Goal: Task Accomplishment & Management: Manage account settings

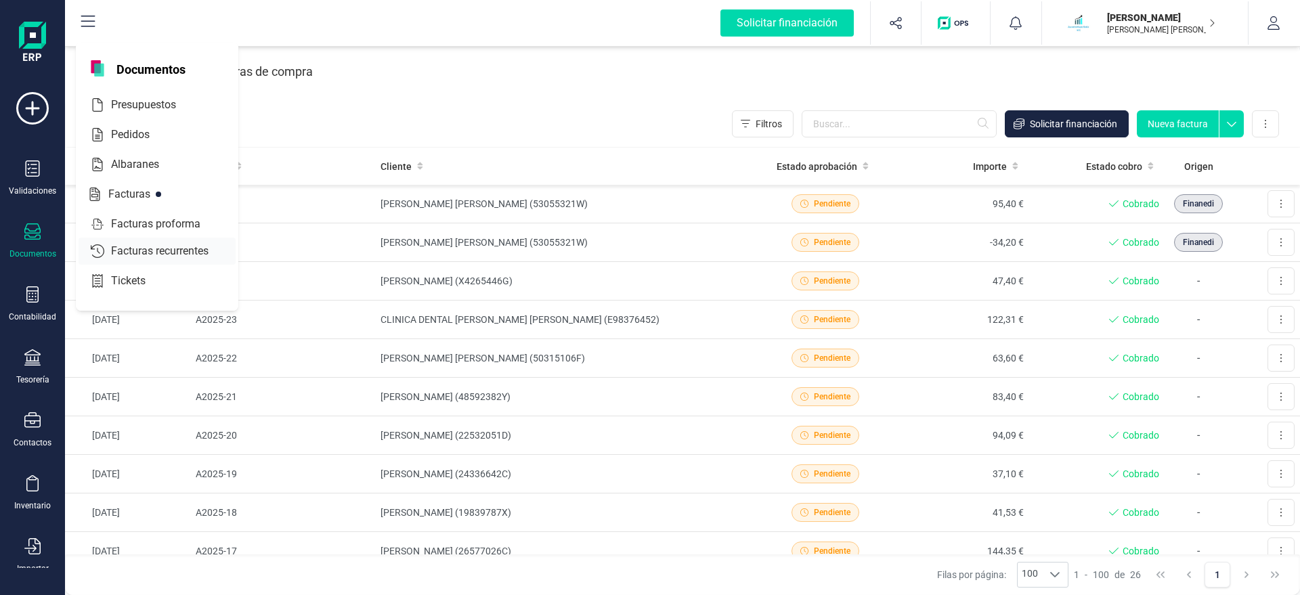
click at [186, 244] on span "Facturas recurrentes" at bounding box center [169, 251] width 127 height 16
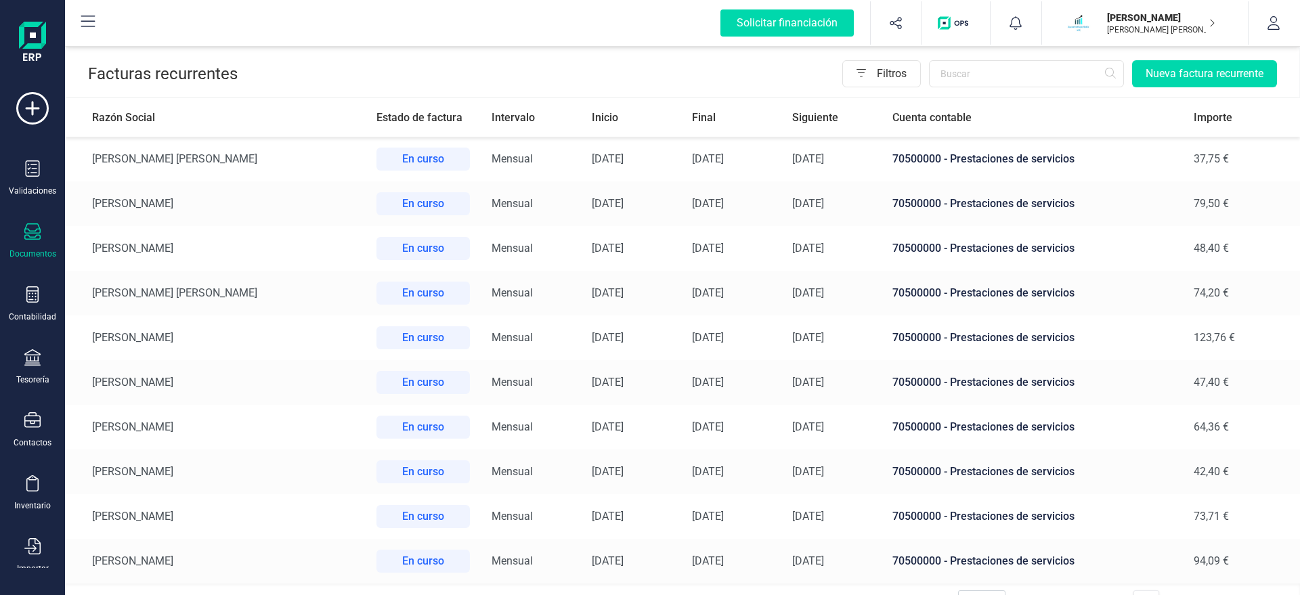
click at [147, 295] on td "[PERSON_NAME] [PERSON_NAME]" at bounding box center [215, 293] width 301 height 45
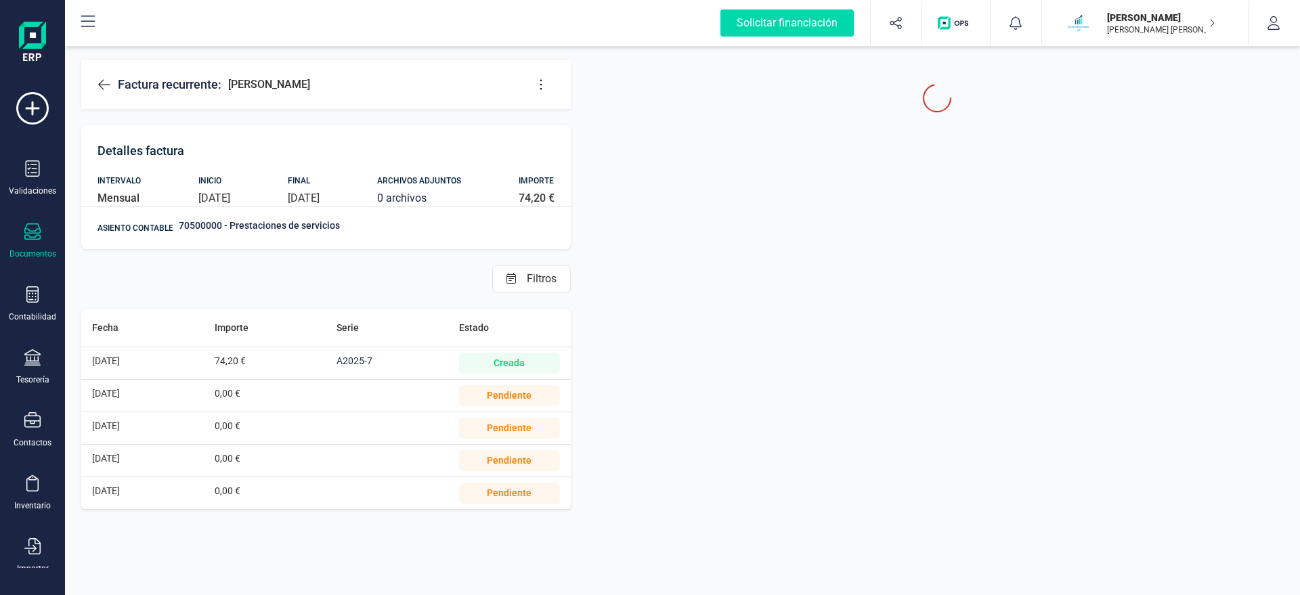
click at [543, 81] on icon at bounding box center [541, 85] width 14 height 14
click at [565, 128] on span "Editar factura" at bounding box center [604, 125] width 98 height 11
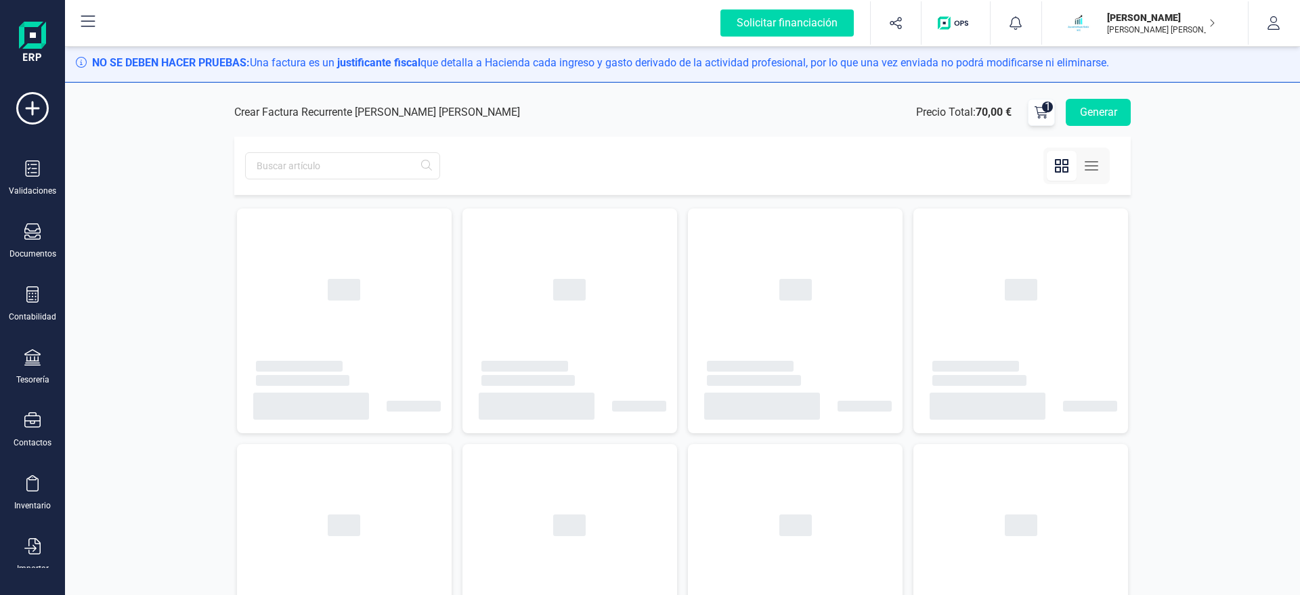
type input "[DATE]"
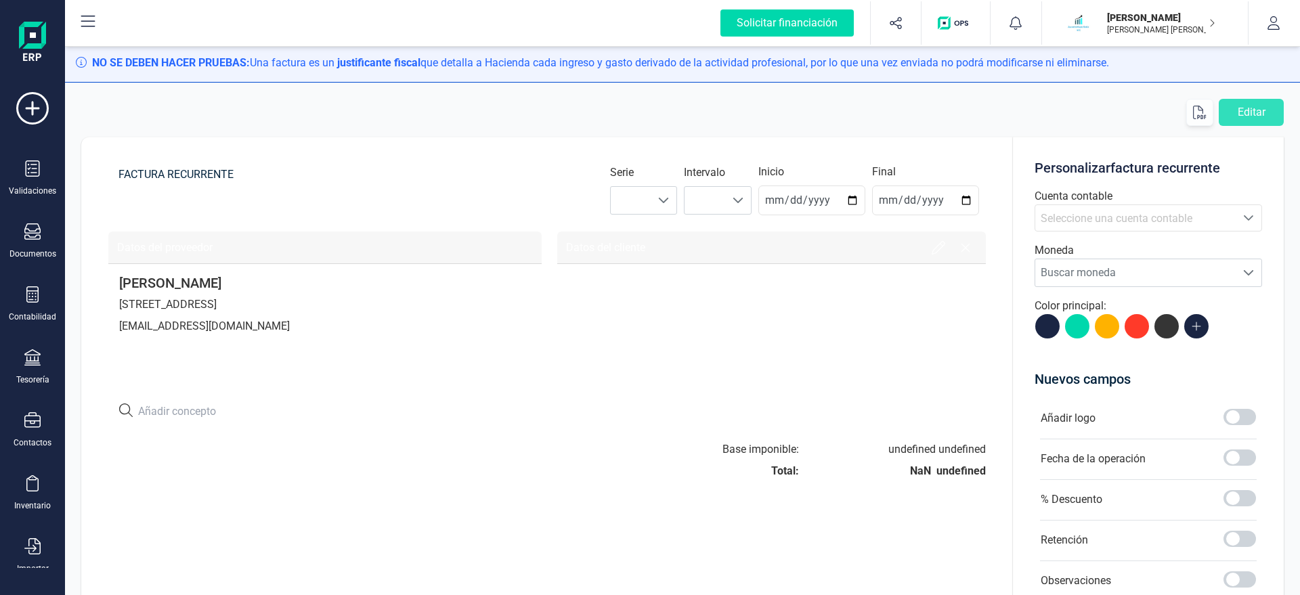
type input "[DATE]"
